Goal: Check status

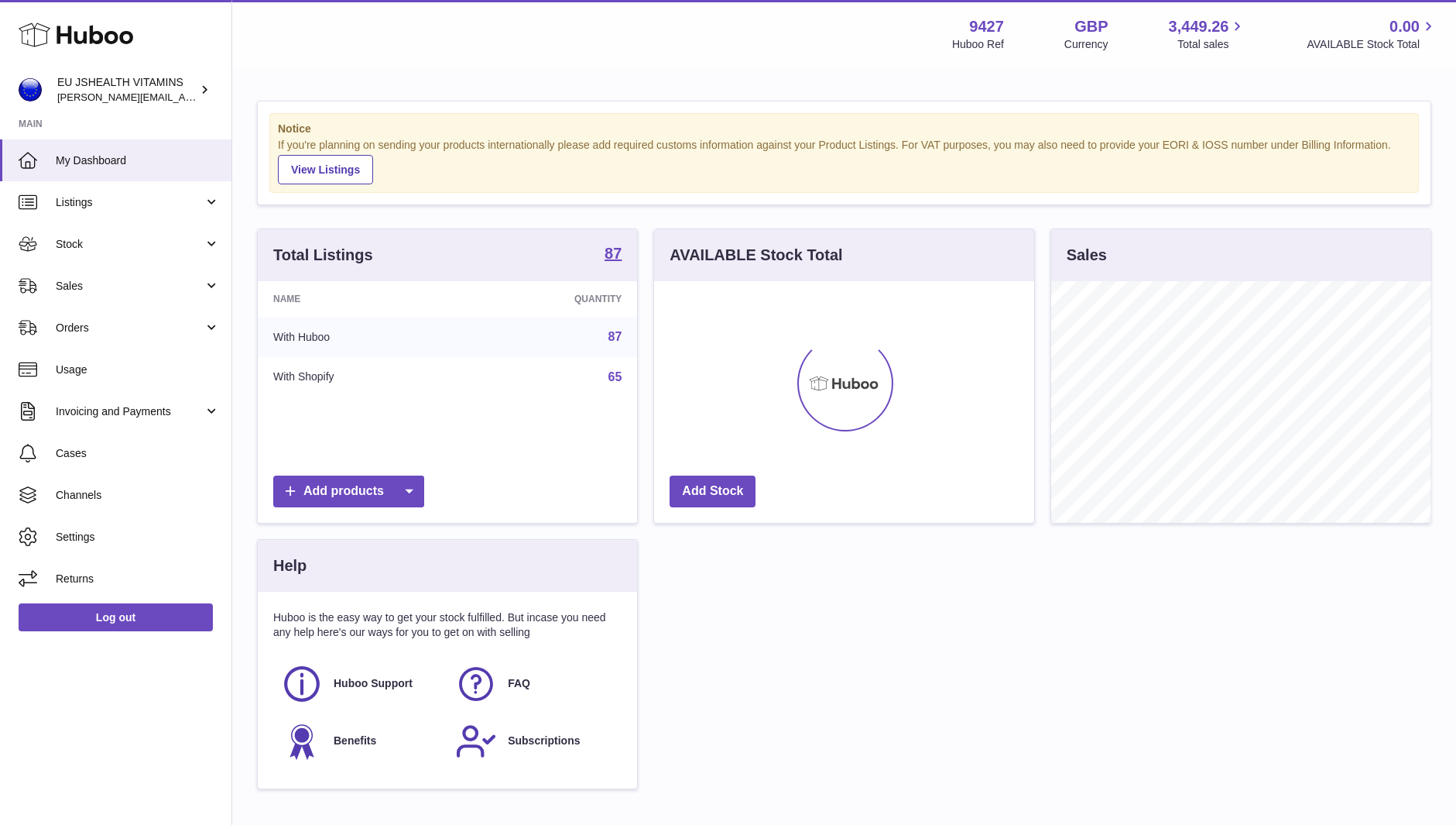
scroll to position [242, 380]
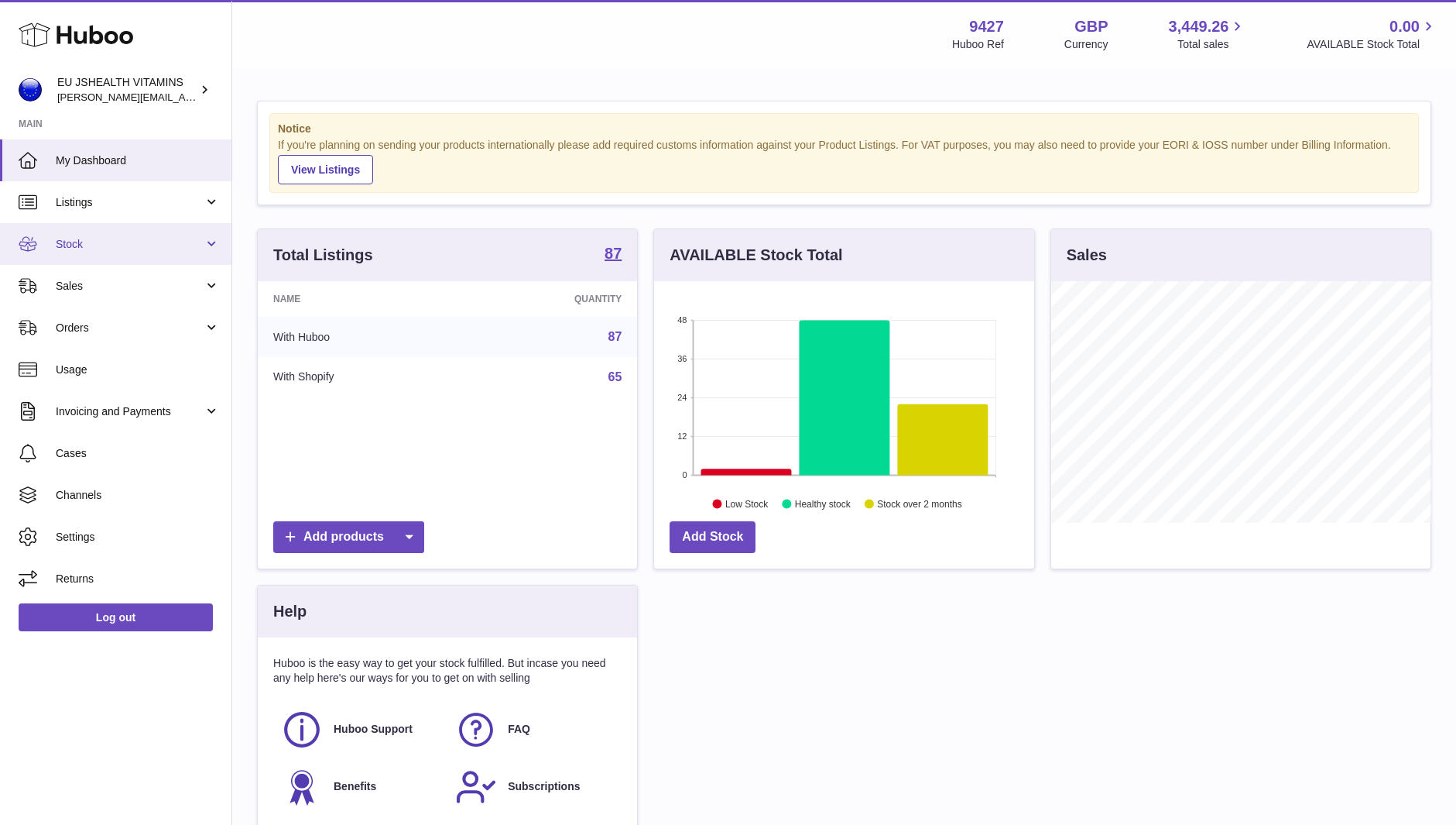
click at [82, 237] on span "Stock" at bounding box center [129, 244] width 148 height 15
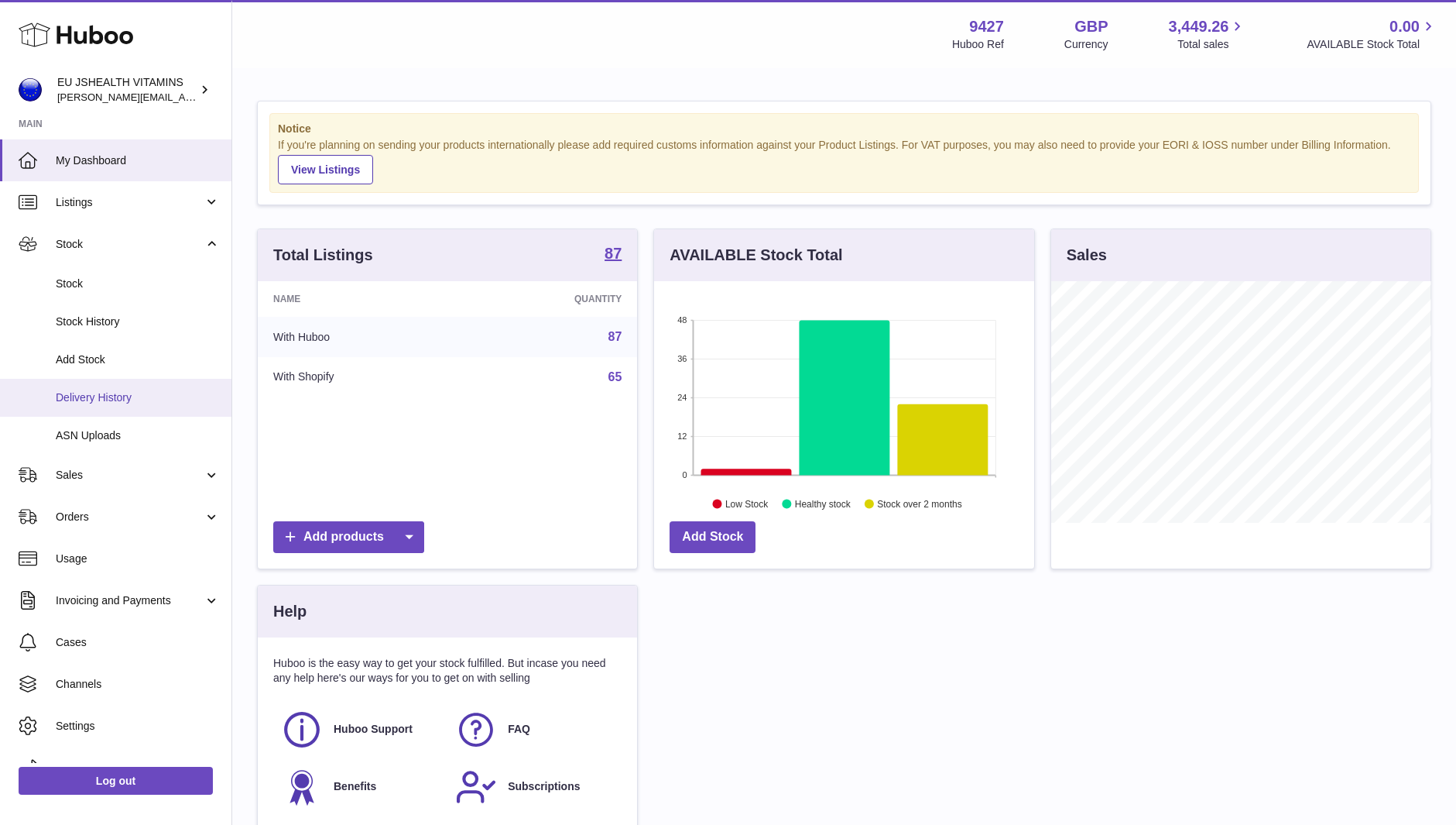
click at [120, 390] on span "Delivery History" at bounding box center [138, 397] width 164 height 15
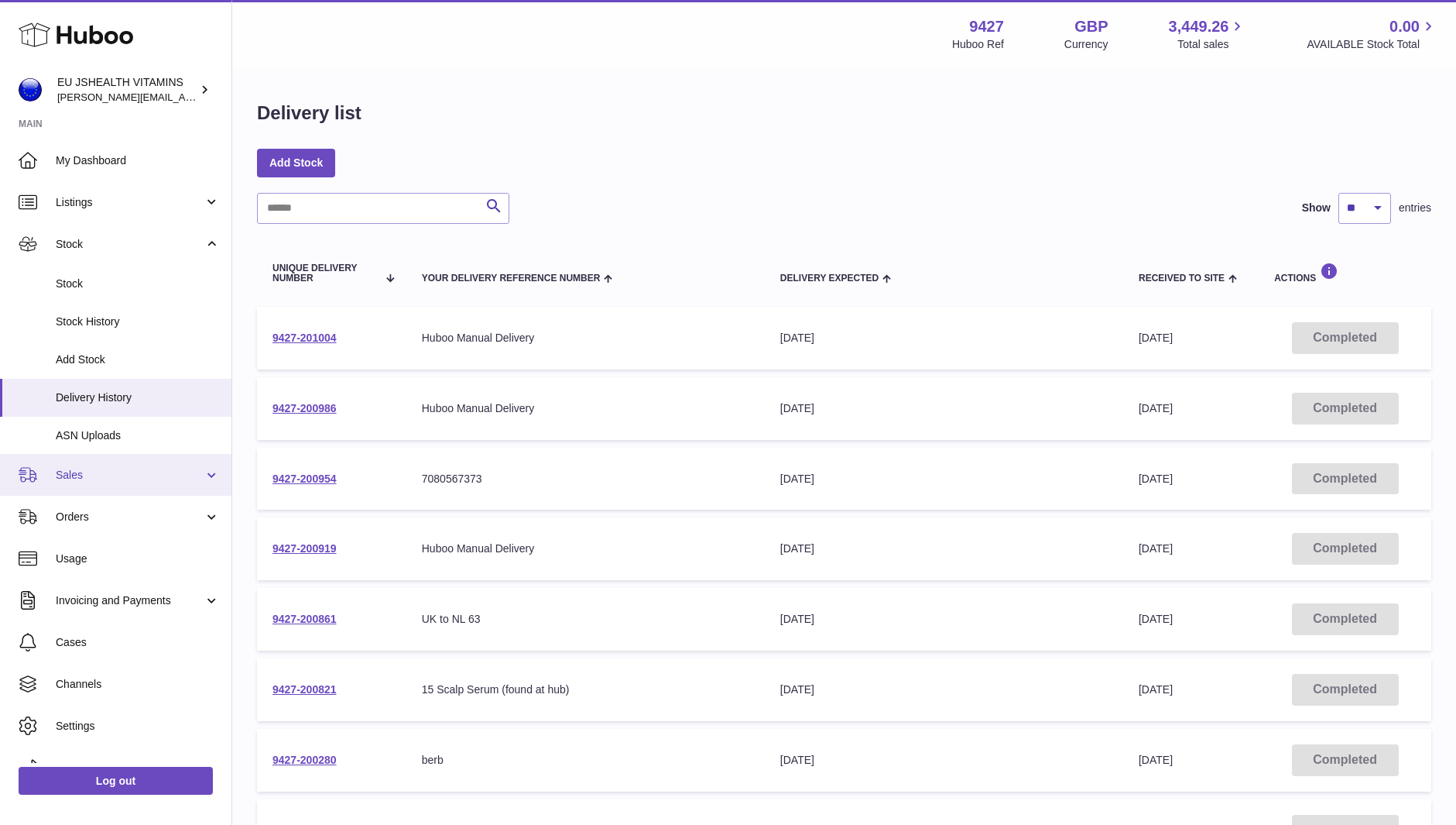
click at [116, 461] on link "Sales" at bounding box center [116, 475] width 231 height 41
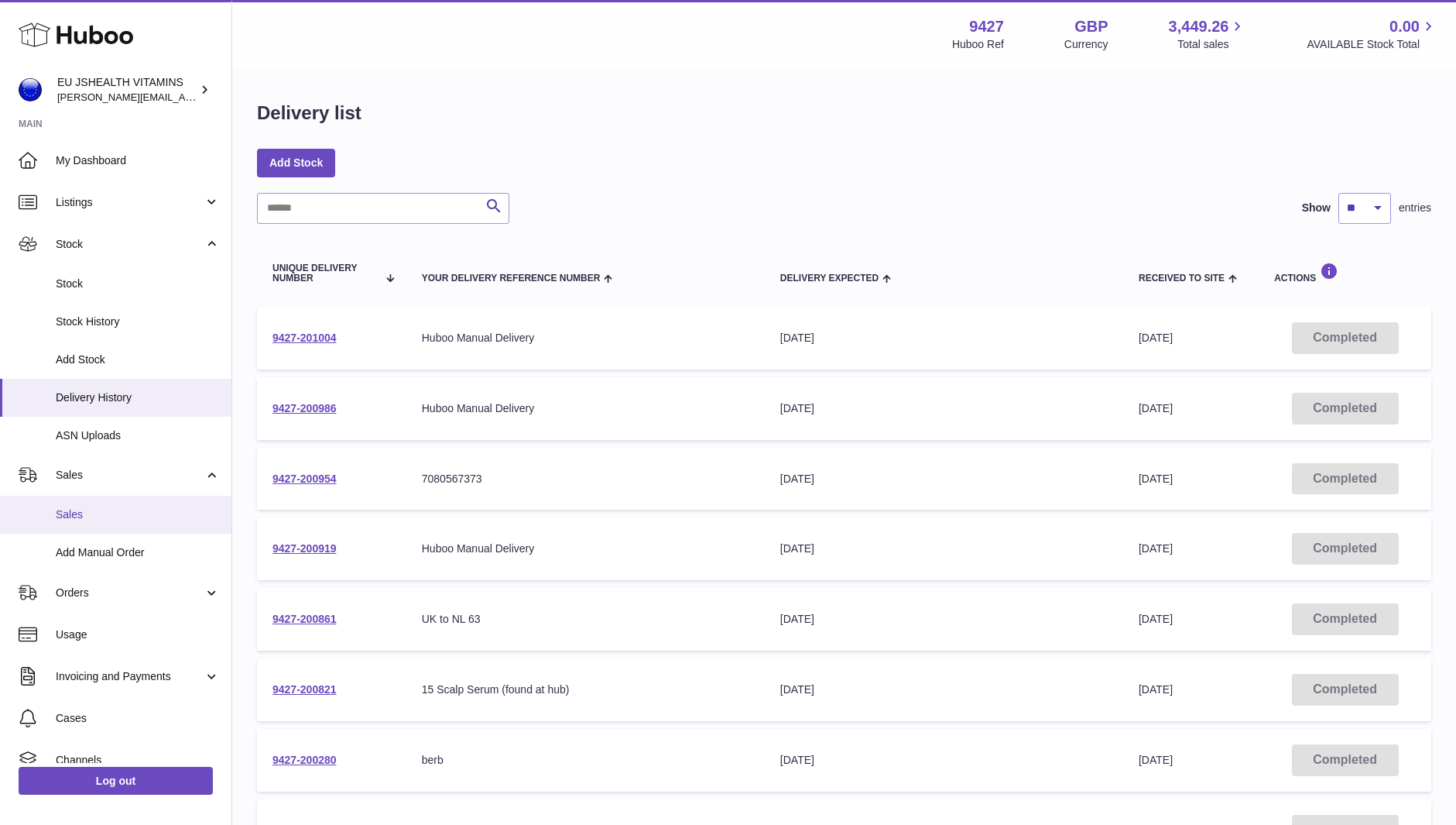
click at [107, 507] on link "Sales" at bounding box center [116, 515] width 231 height 38
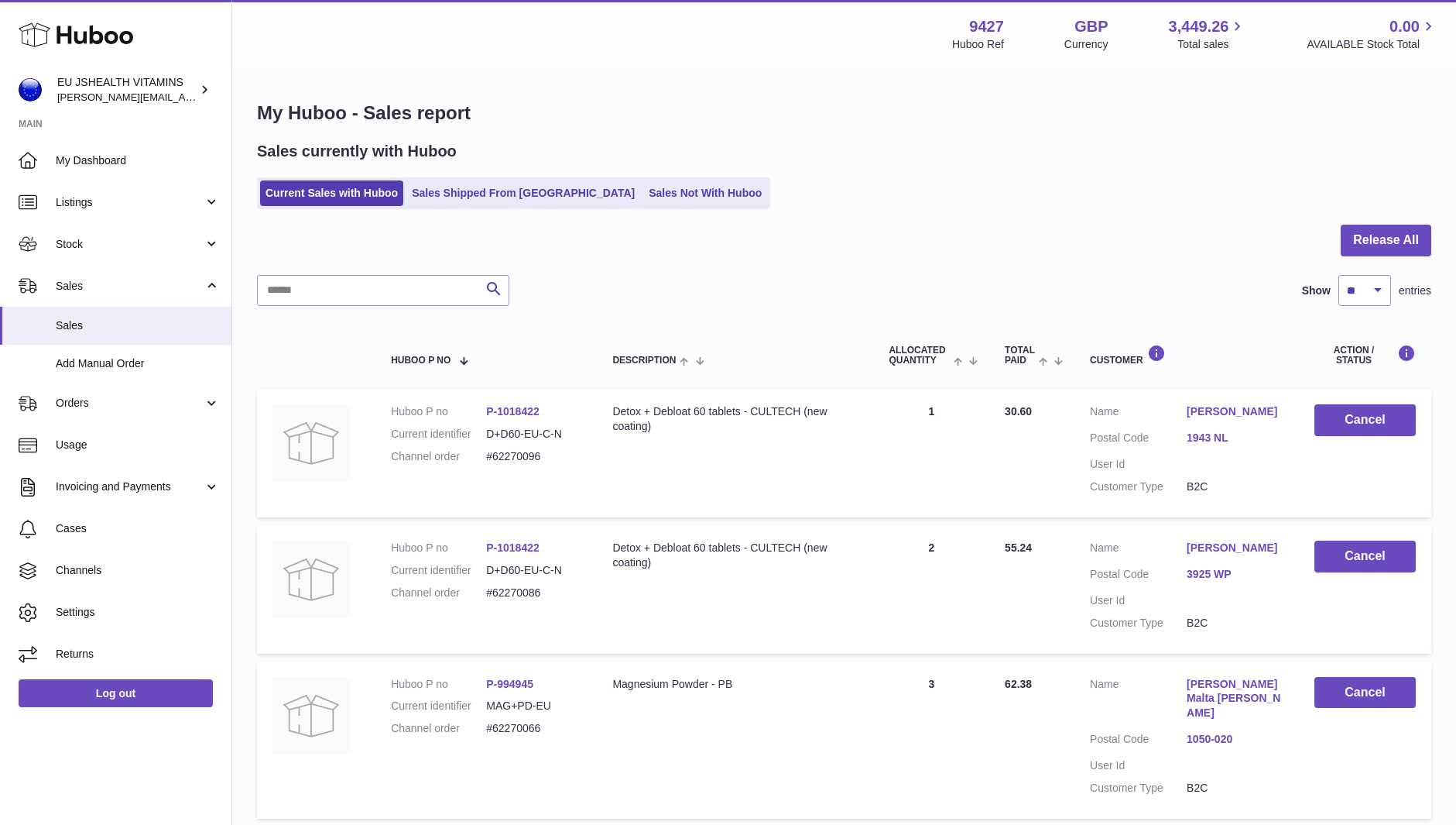
click at [578, 171] on div "Sales currently with Huboo Current Sales with Huboo Sales Shipped From Huboo Sa…" at bounding box center [844, 174] width 1175 height 68
click at [643, 198] on link "Sales Not With Huboo" at bounding box center [705, 193] width 124 height 26
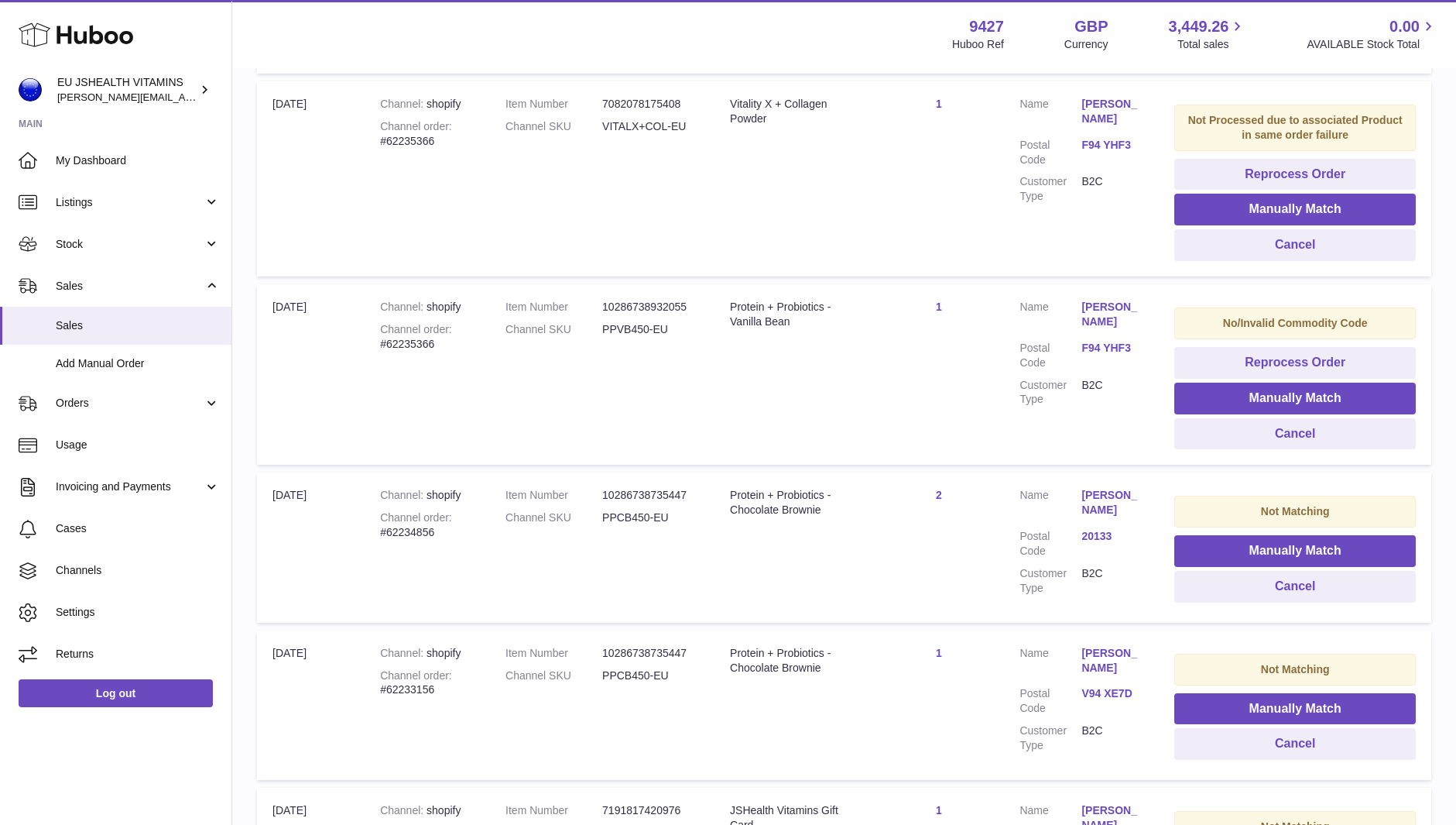
scroll to position [804, 0]
